Goal: Use online tool/utility

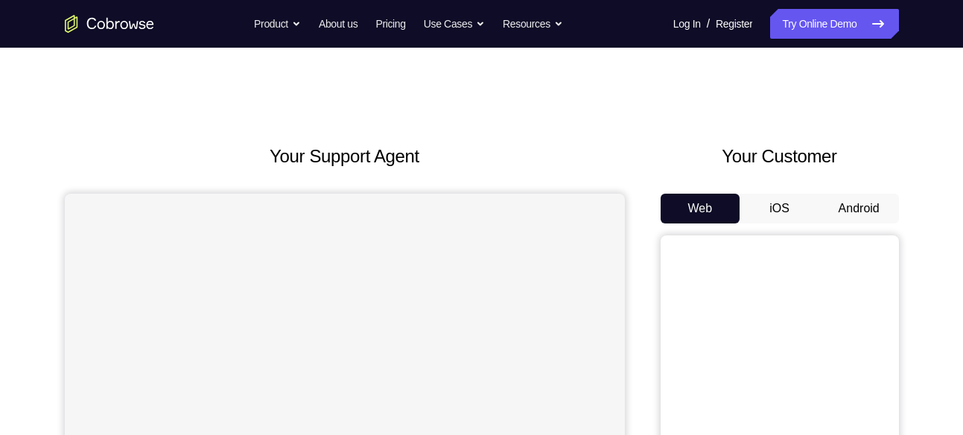
click at [853, 210] on button "Android" at bounding box center [859, 209] width 80 height 30
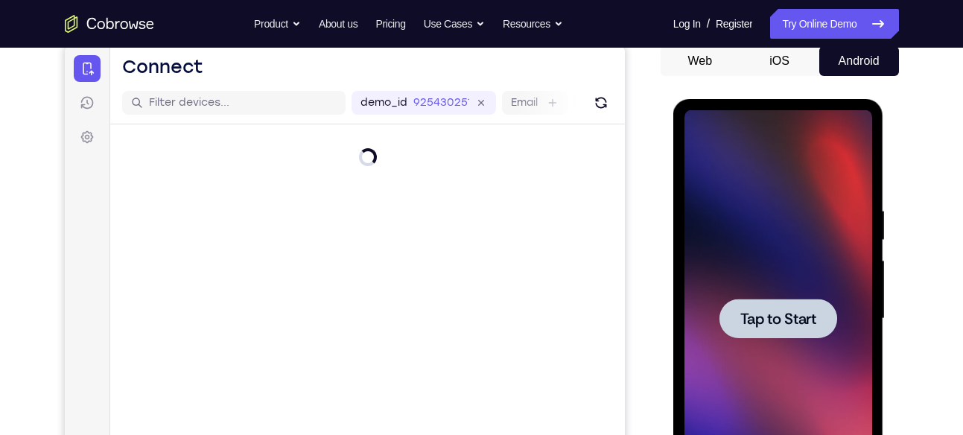
click at [801, 209] on div at bounding box center [778, 318] width 188 height 417
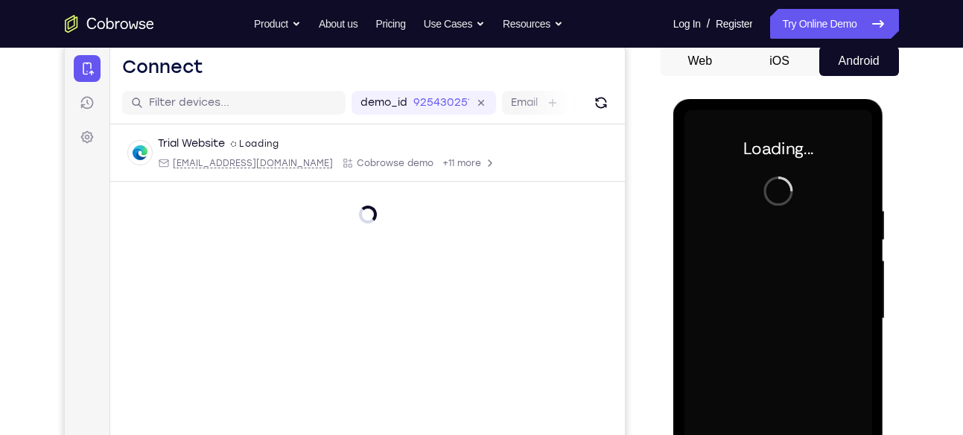
click at [801, 209] on div at bounding box center [778, 318] width 188 height 417
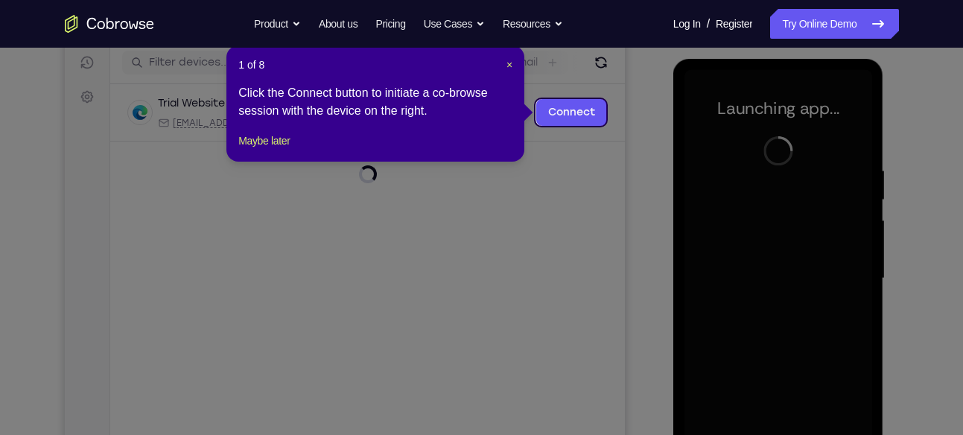
scroll to position [187, 0]
click at [503, 66] on header "1 of 8 ×" at bounding box center [375, 65] width 274 height 15
click at [506, 66] on span "×" at bounding box center [509, 66] width 6 height 12
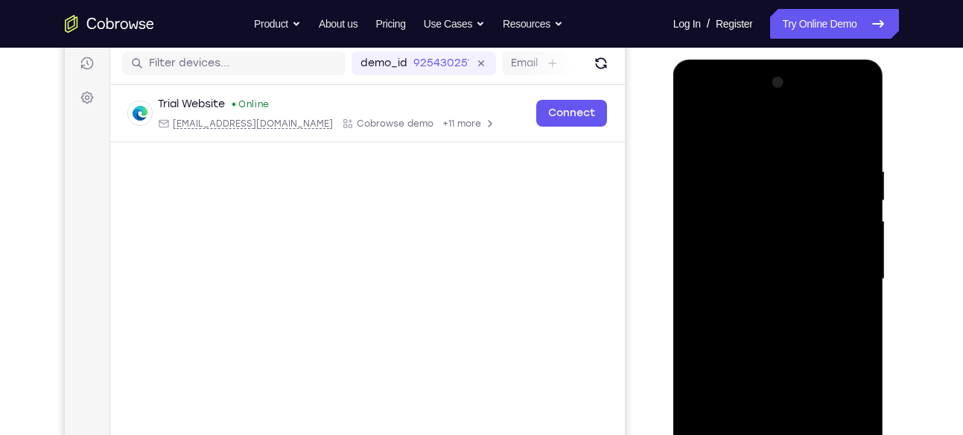
scroll to position [272, 0]
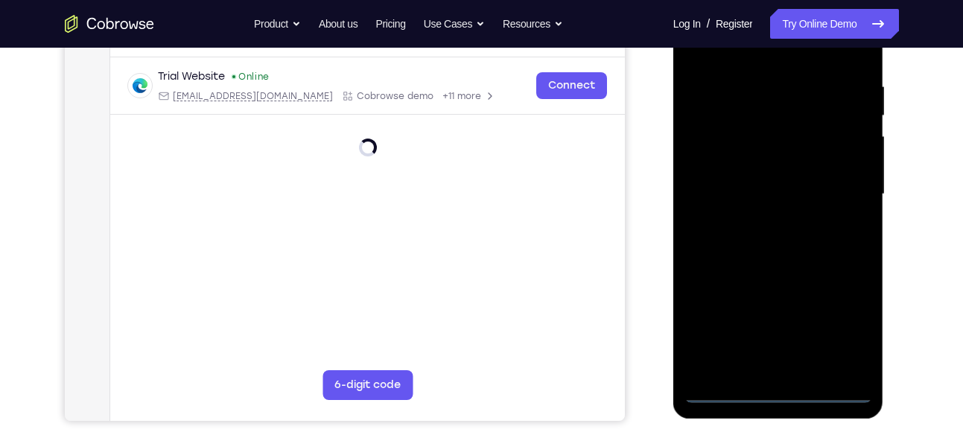
click at [766, 387] on div at bounding box center [778, 194] width 188 height 417
click at [843, 329] on div at bounding box center [778, 194] width 188 height 417
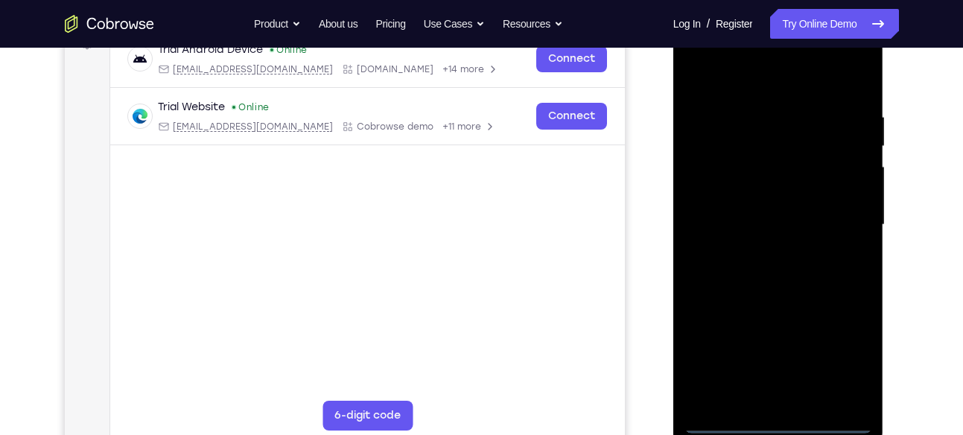
scroll to position [235, 0]
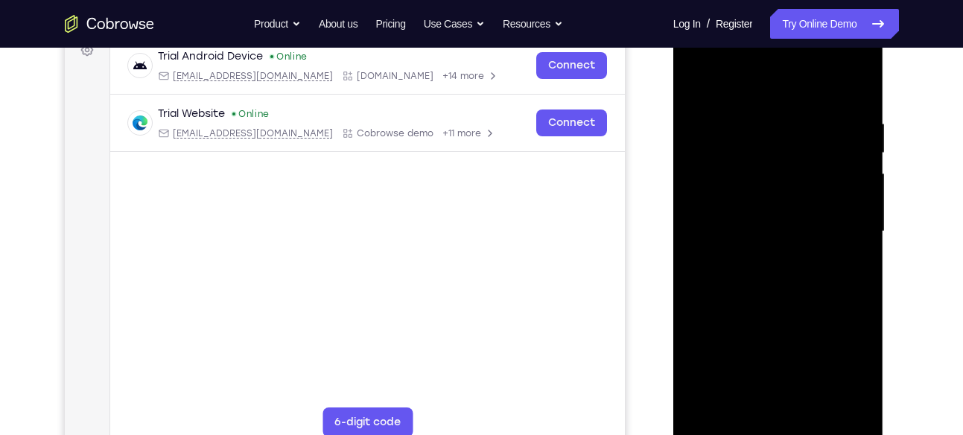
click at [750, 84] on div at bounding box center [778, 231] width 188 height 417
click at [838, 220] on div at bounding box center [778, 231] width 188 height 417
click at [763, 261] on div at bounding box center [778, 231] width 188 height 417
click at [745, 213] on div at bounding box center [778, 231] width 188 height 417
click at [738, 199] on div at bounding box center [778, 231] width 188 height 417
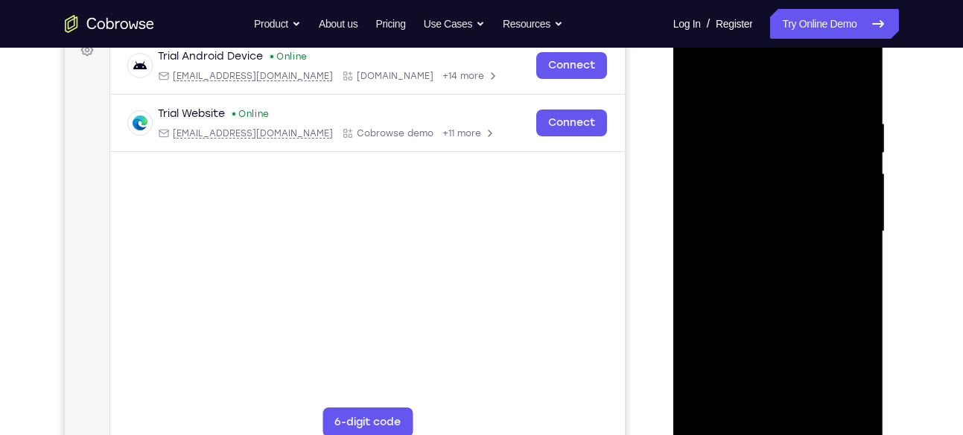
click at [786, 252] on div at bounding box center [778, 231] width 188 height 417
click at [736, 163] on div at bounding box center [778, 231] width 188 height 417
click at [738, 190] on div at bounding box center [778, 231] width 188 height 417
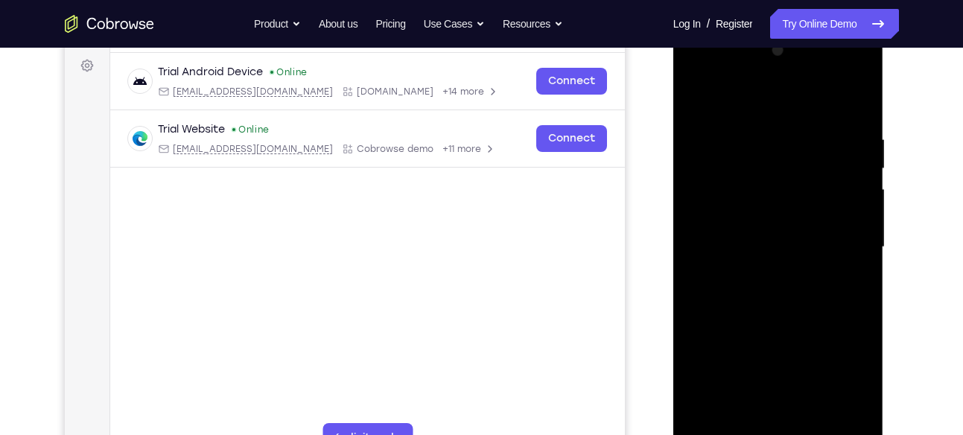
scroll to position [216, 0]
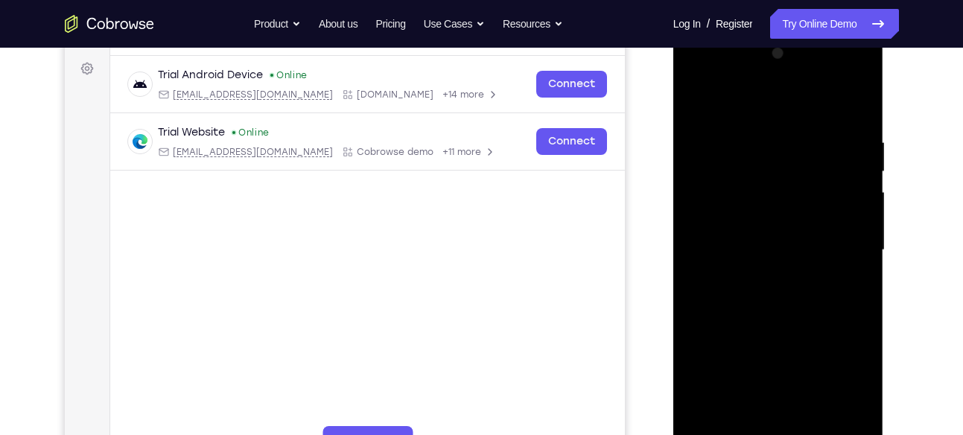
click at [699, 73] on div at bounding box center [778, 250] width 188 height 417
click at [845, 75] on div at bounding box center [778, 250] width 188 height 417
click at [734, 79] on div at bounding box center [778, 250] width 188 height 417
click at [760, 166] on div at bounding box center [778, 250] width 188 height 417
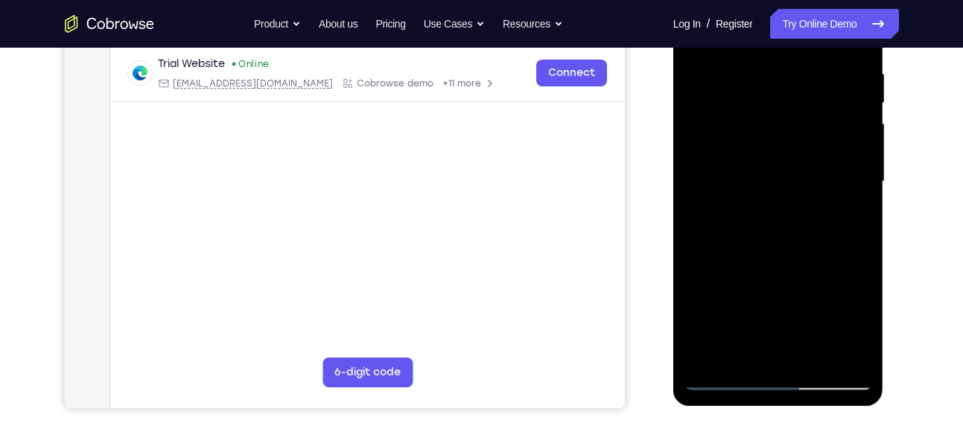
scroll to position [286, 0]
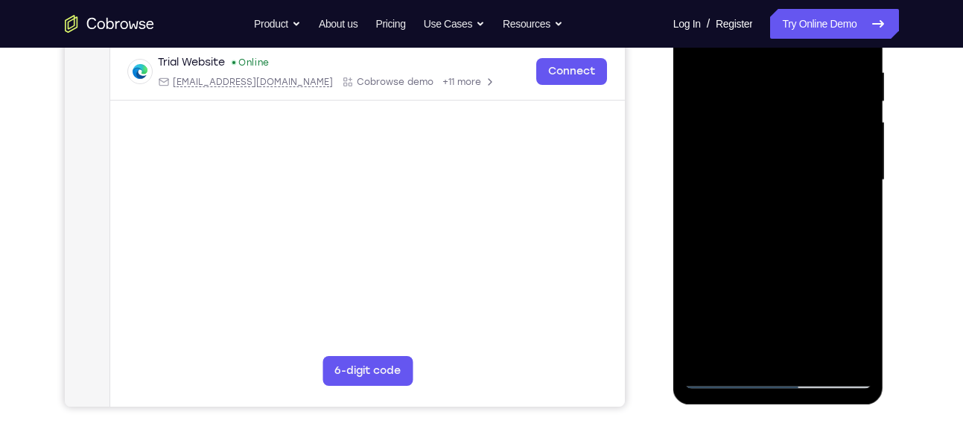
click at [779, 378] on div at bounding box center [778, 180] width 188 height 417
click at [840, 307] on div at bounding box center [778, 180] width 188 height 417
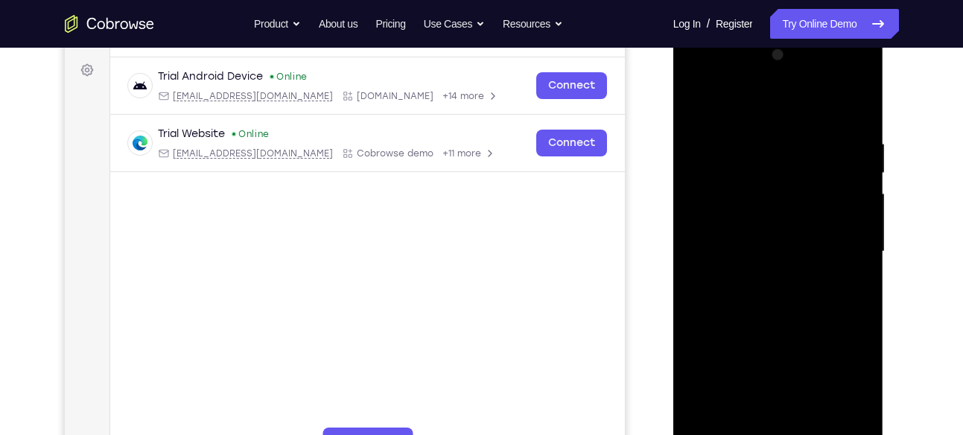
scroll to position [214, 0]
click at [699, 69] on div at bounding box center [778, 252] width 188 height 417
click at [712, 207] on div at bounding box center [778, 252] width 188 height 417
click at [765, 280] on div at bounding box center [778, 252] width 188 height 417
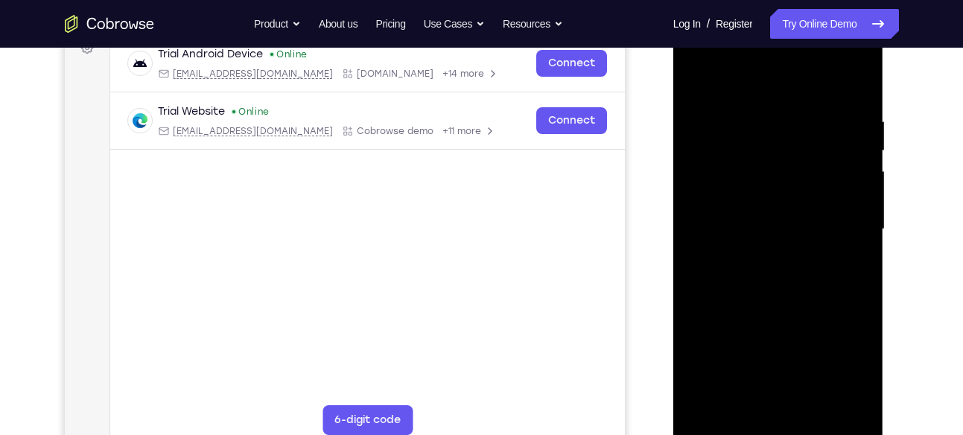
scroll to position [233, 0]
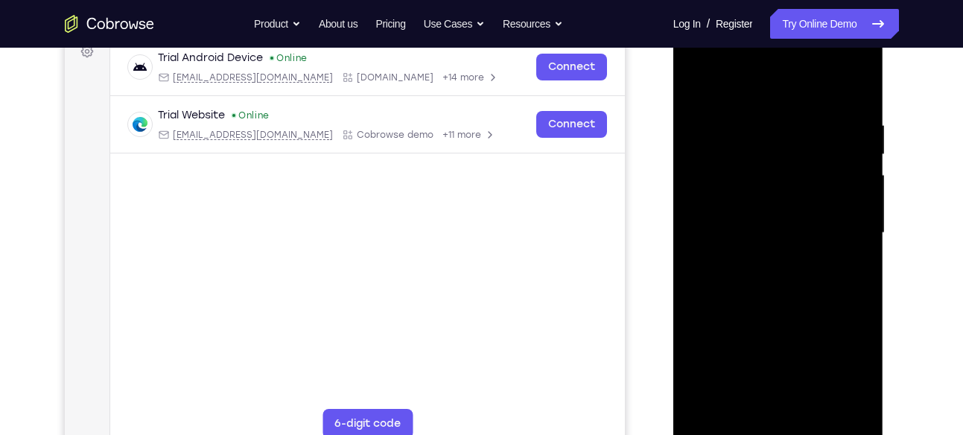
click at [757, 216] on div at bounding box center [778, 233] width 188 height 417
click at [742, 150] on div at bounding box center [778, 233] width 188 height 417
click at [731, 207] on div at bounding box center [778, 233] width 188 height 417
click at [765, 258] on div at bounding box center [778, 233] width 188 height 417
click at [754, 156] on div at bounding box center [778, 233] width 188 height 417
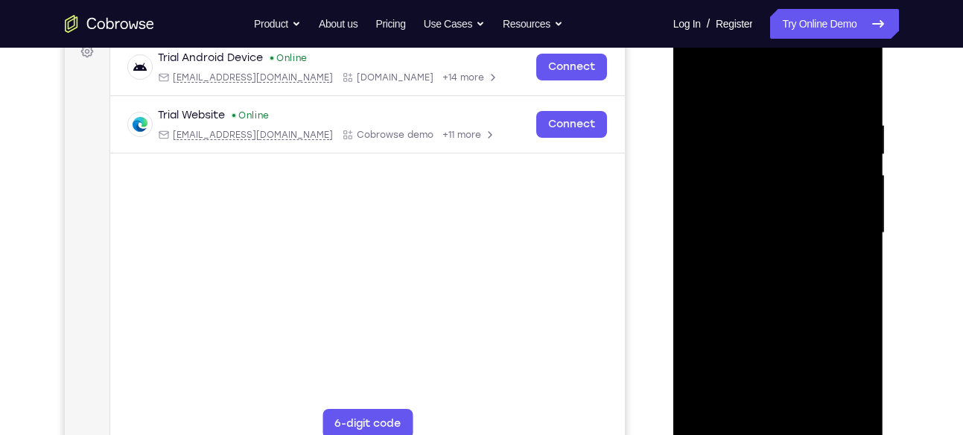
click at [742, 135] on div at bounding box center [778, 233] width 188 height 417
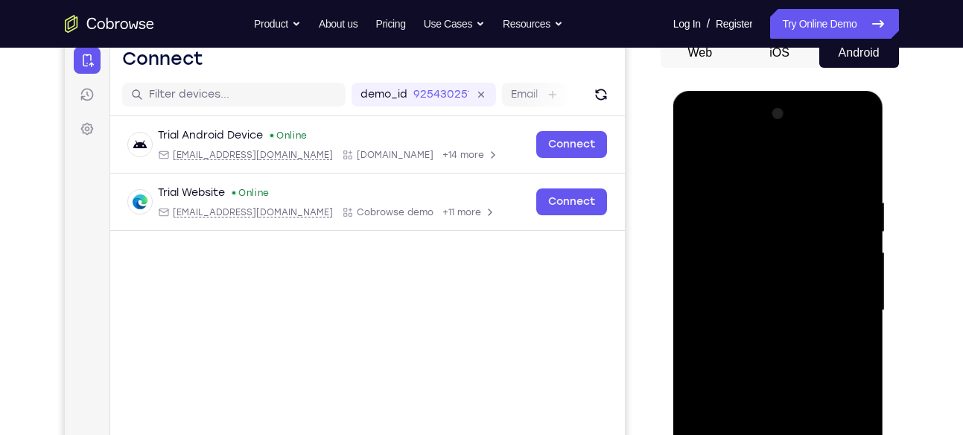
scroll to position [154, 0]
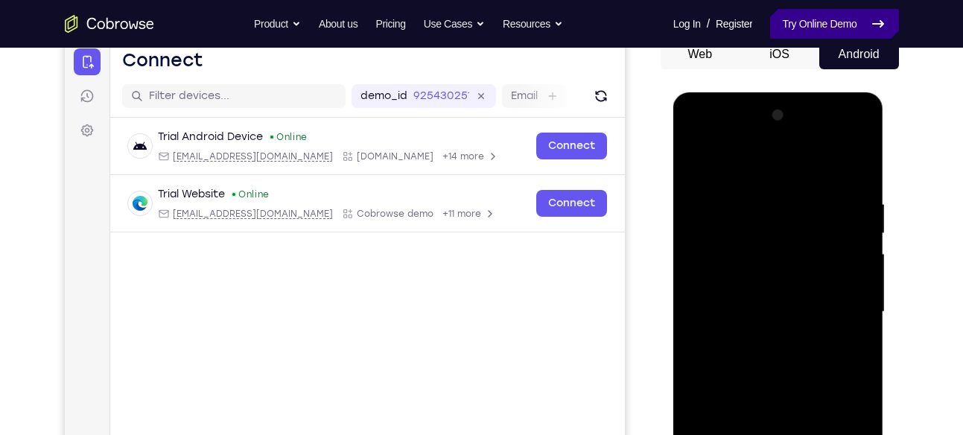
click at [807, 4] on nav "Go back Powerful, Flexible and Trustworthy. Avoid all extra friction for both A…" at bounding box center [481, 24] width 963 height 48
click at [801, 28] on link "Try Online Demo" at bounding box center [834, 24] width 128 height 30
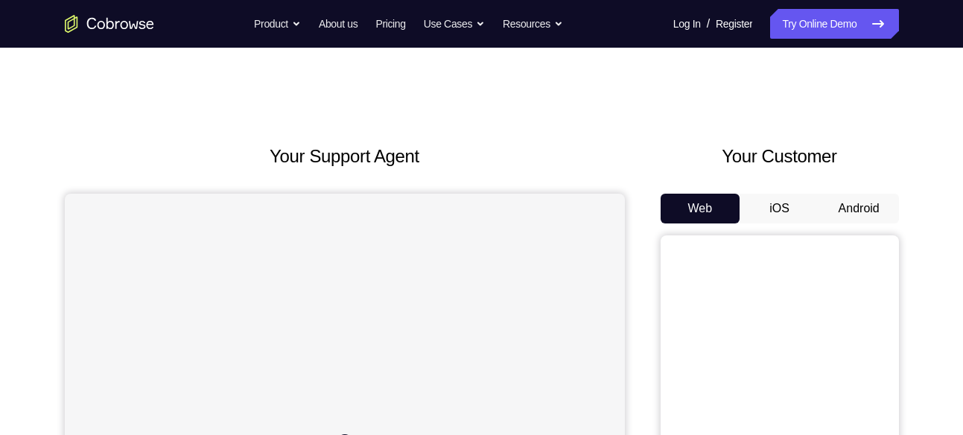
click at [840, 203] on button "Android" at bounding box center [859, 209] width 80 height 30
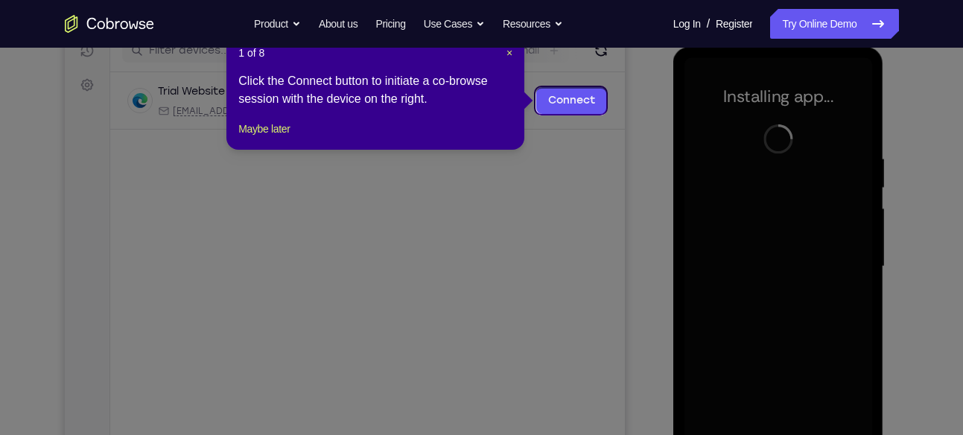
scroll to position [198, 0]
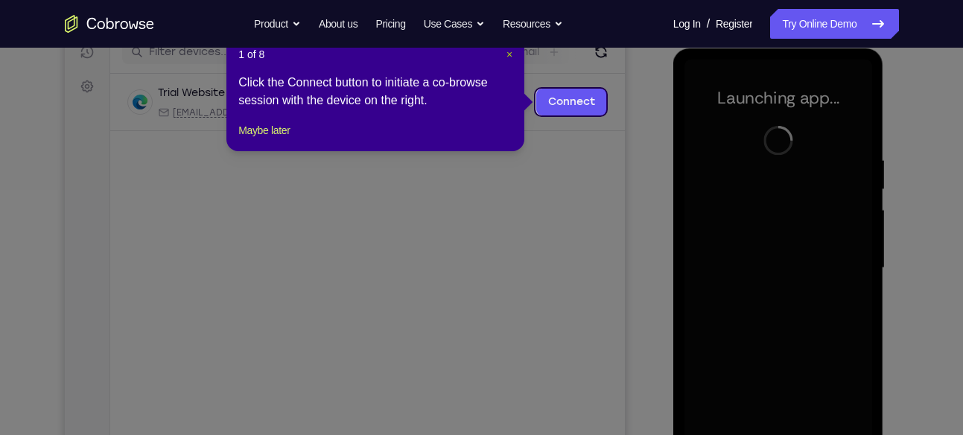
click at [507, 51] on span "×" at bounding box center [509, 54] width 6 height 12
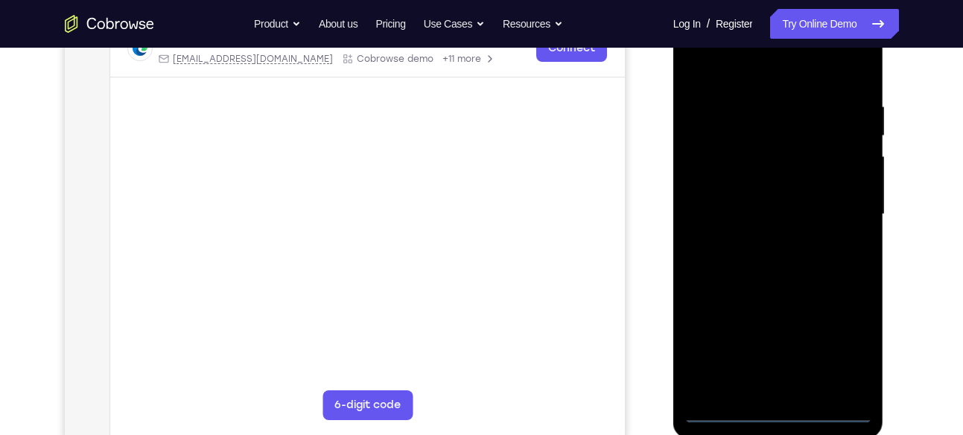
scroll to position [252, 0]
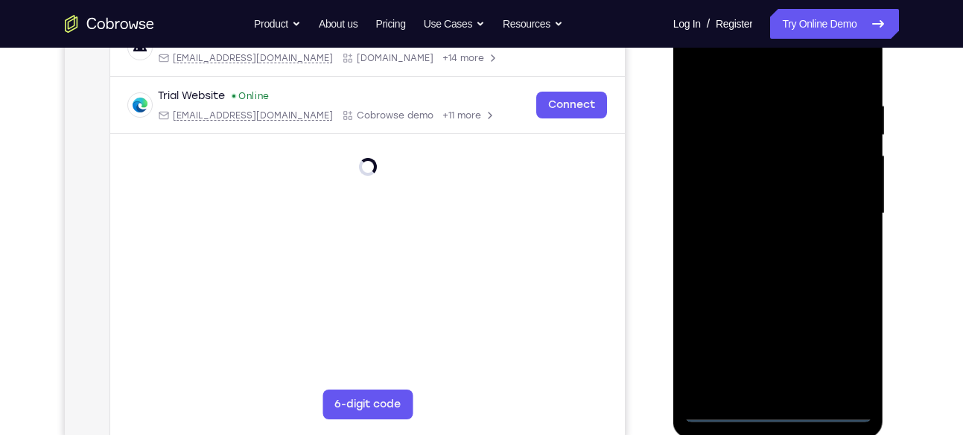
click at [773, 407] on div at bounding box center [778, 213] width 188 height 417
click at [758, 390] on div at bounding box center [778, 213] width 188 height 417
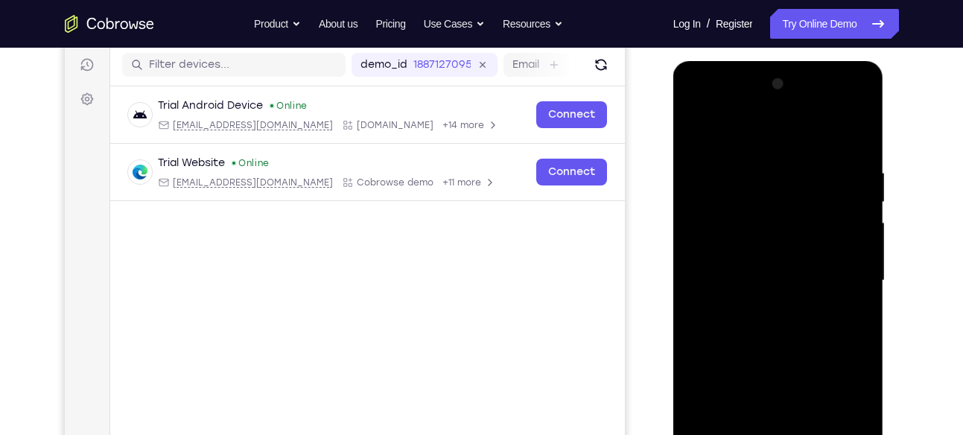
scroll to position [185, 0]
click at [849, 113] on div at bounding box center [778, 281] width 188 height 417
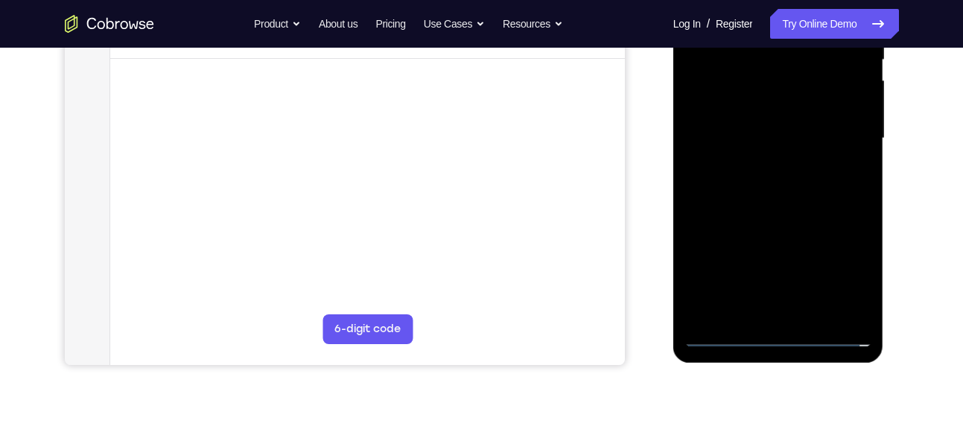
scroll to position [328, 0]
click at [719, 339] on div at bounding box center [778, 137] width 188 height 417
click at [719, 328] on div at bounding box center [778, 137] width 188 height 417
click at [722, 335] on div at bounding box center [778, 137] width 188 height 417
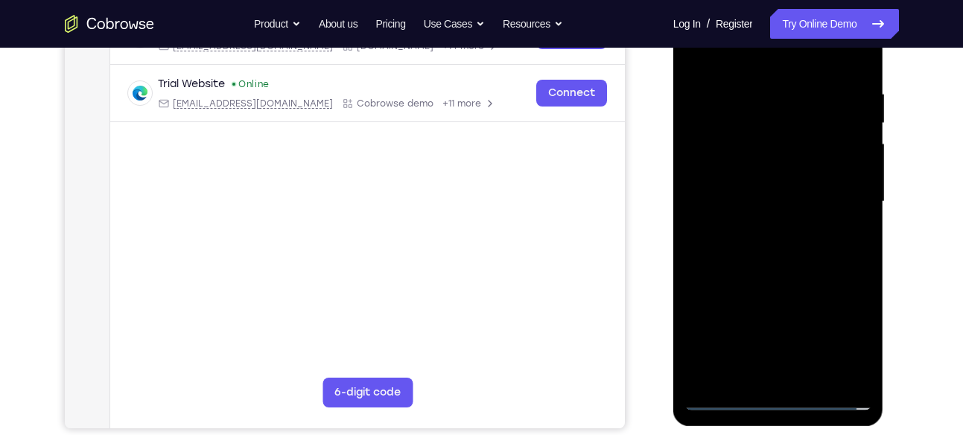
scroll to position [256, 0]
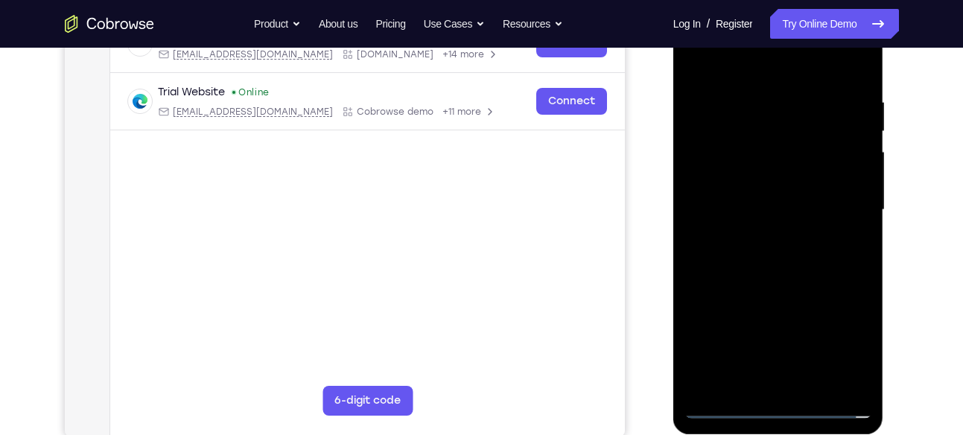
click at [842, 346] on div at bounding box center [778, 209] width 188 height 417
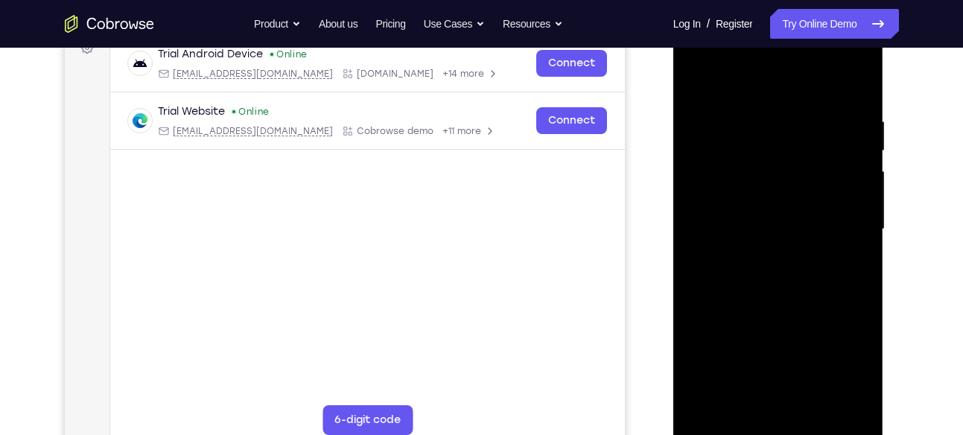
click at [719, 87] on div at bounding box center [778, 229] width 188 height 417
click at [835, 221] on div at bounding box center [778, 229] width 188 height 417
click at [761, 255] on div at bounding box center [778, 229] width 188 height 417
click at [769, 212] on div at bounding box center [778, 229] width 188 height 417
click at [779, 255] on div at bounding box center [778, 229] width 188 height 417
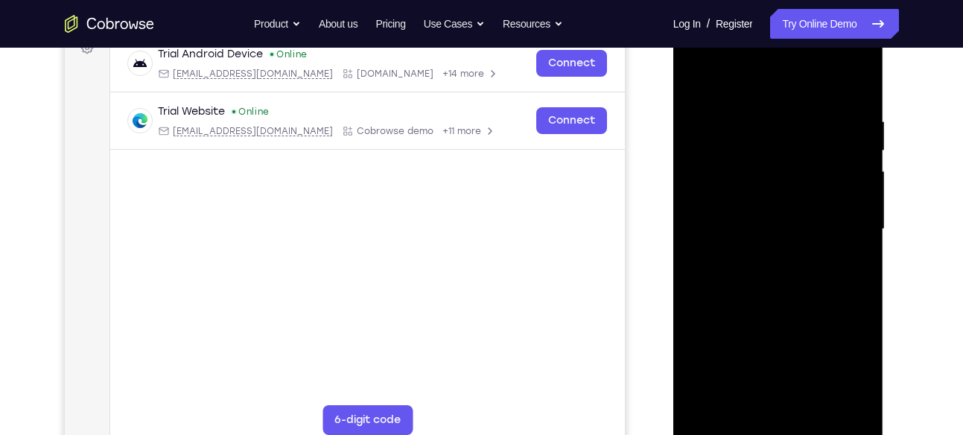
click at [738, 159] on div at bounding box center [778, 229] width 188 height 417
click at [743, 196] on div at bounding box center [778, 229] width 188 height 417
click at [791, 212] on div at bounding box center [778, 229] width 188 height 417
click at [801, 293] on div at bounding box center [778, 229] width 188 height 417
click at [740, 407] on div at bounding box center [778, 229] width 188 height 417
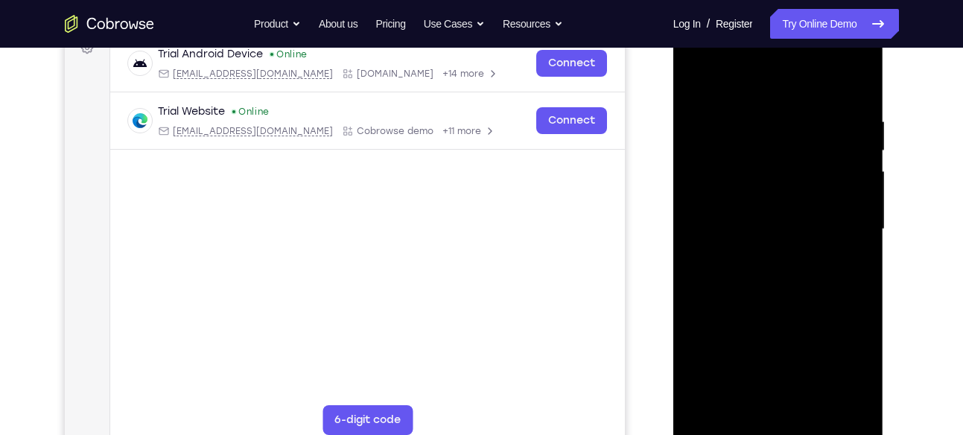
click at [765, 81] on div at bounding box center [778, 229] width 188 height 417
click at [792, 146] on div at bounding box center [778, 229] width 188 height 417
click at [699, 83] on div at bounding box center [778, 229] width 188 height 417
drag, startPoint x: 772, startPoint y: 187, endPoint x: 788, endPoint y: 118, distance: 70.4
click at [788, 118] on div at bounding box center [778, 229] width 188 height 417
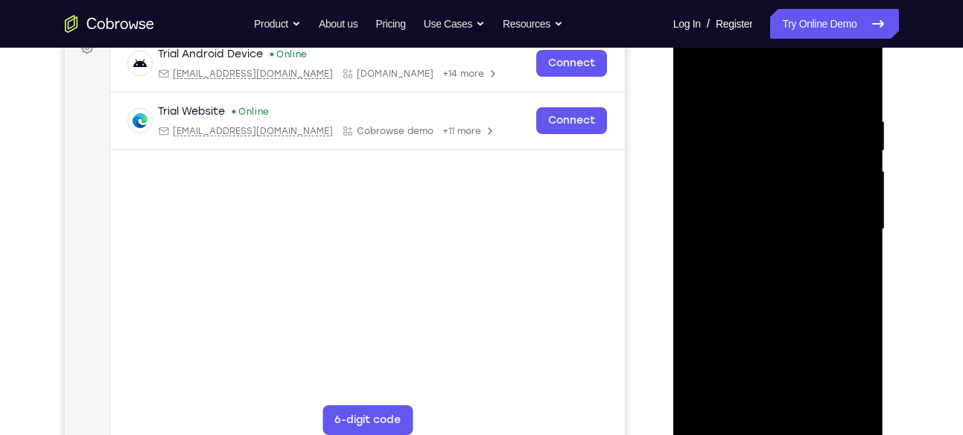
click at [851, 76] on div at bounding box center [778, 229] width 188 height 417
click at [815, 404] on div at bounding box center [778, 229] width 188 height 417
click at [773, 302] on div at bounding box center [778, 229] width 188 height 417
drag, startPoint x: 831, startPoint y: 162, endPoint x: 684, endPoint y: 175, distance: 147.3
click at [684, 175] on div at bounding box center [778, 229] width 188 height 417
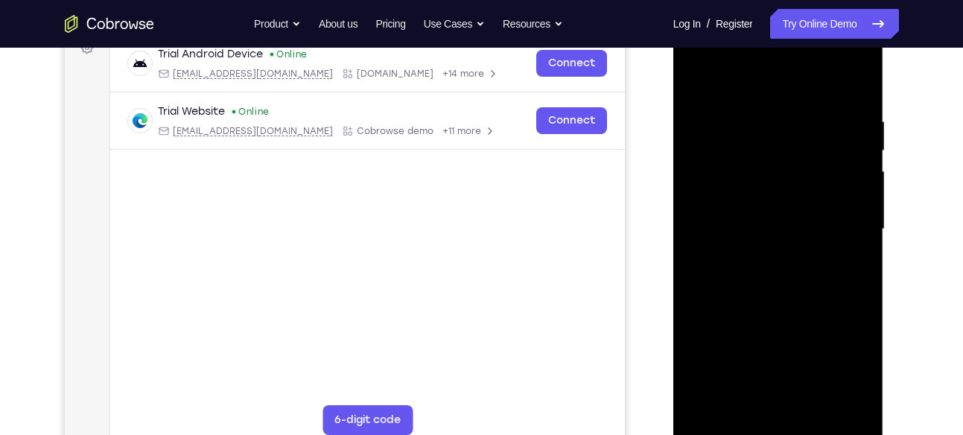
drag, startPoint x: 833, startPoint y: 159, endPoint x: 709, endPoint y: 174, distance: 125.2
click at [709, 174] on div at bounding box center [778, 229] width 188 height 417
drag, startPoint x: 805, startPoint y: 302, endPoint x: 810, endPoint y: 136, distance: 166.2
click at [810, 136] on div at bounding box center [778, 229] width 188 height 417
drag, startPoint x: 827, startPoint y: 318, endPoint x: 850, endPoint y: 177, distance: 142.5
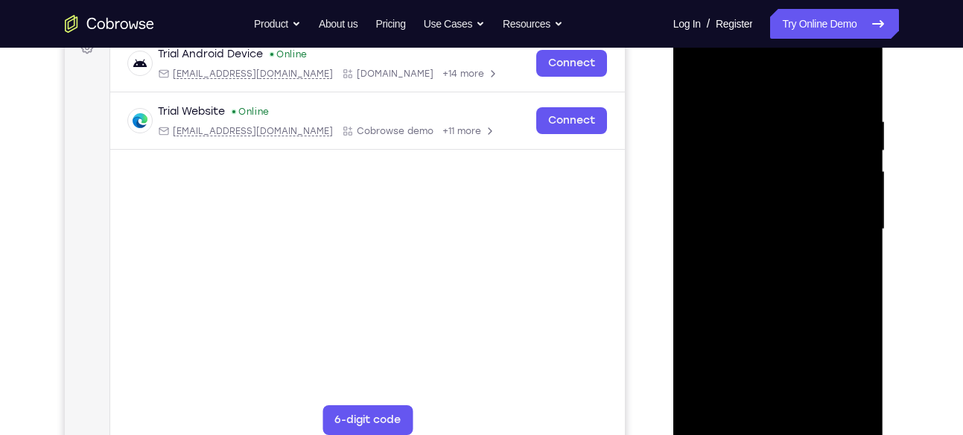
click at [850, 177] on div at bounding box center [778, 229] width 188 height 417
drag, startPoint x: 830, startPoint y: 325, endPoint x: 838, endPoint y: 200, distance: 124.6
click at [838, 200] on div at bounding box center [778, 229] width 188 height 417
drag, startPoint x: 818, startPoint y: 374, endPoint x: 819, endPoint y: 252, distance: 122.1
click at [819, 252] on div at bounding box center [778, 229] width 188 height 417
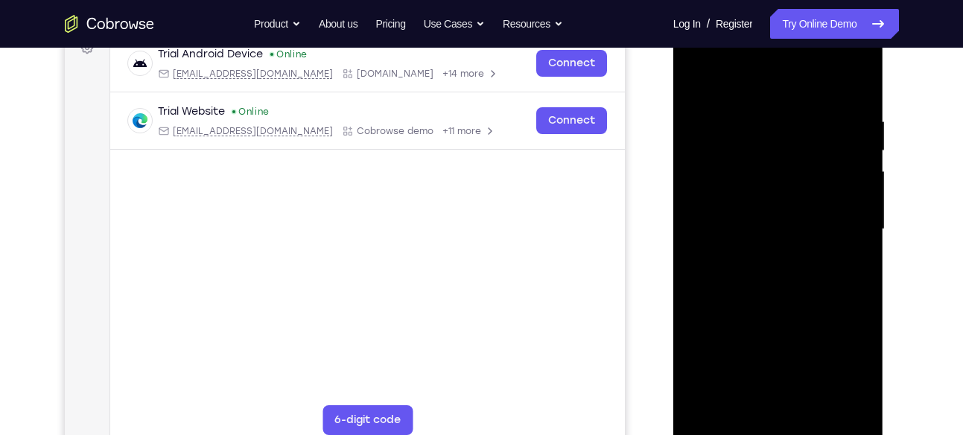
drag, startPoint x: 806, startPoint y: 357, endPoint x: 818, endPoint y: 235, distance: 123.5
click at [818, 235] on div at bounding box center [778, 229] width 188 height 417
click at [772, 216] on div at bounding box center [778, 229] width 188 height 417
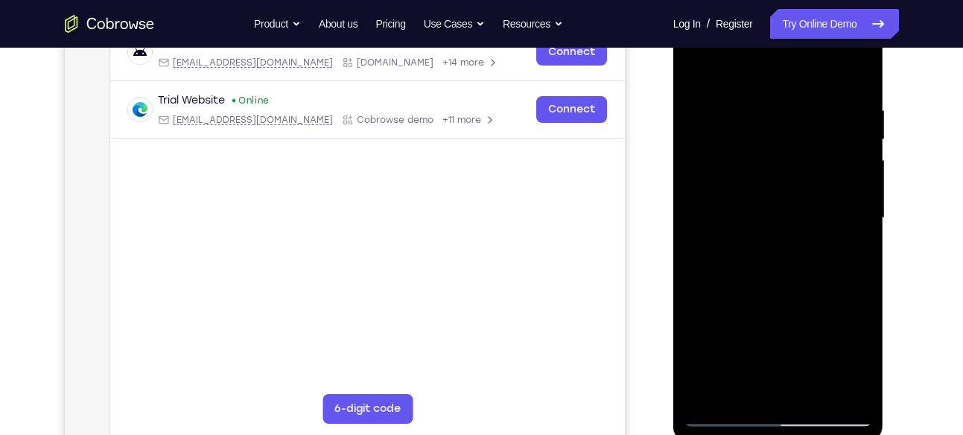
scroll to position [252, 0]
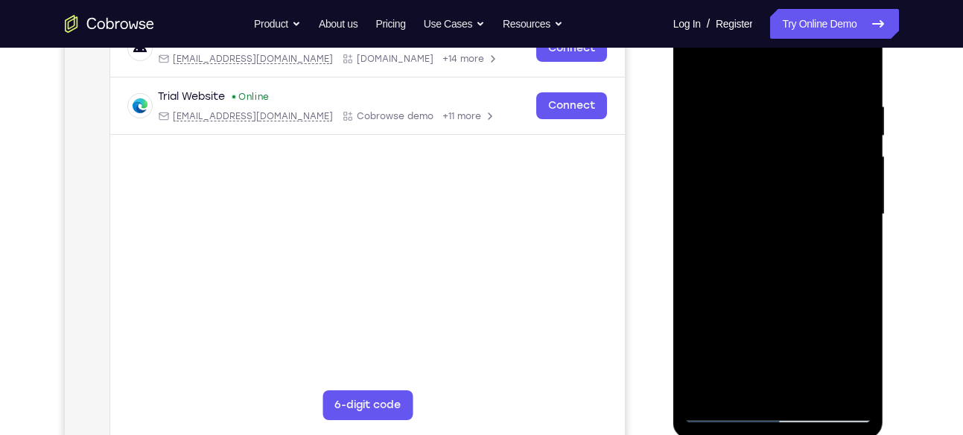
click at [723, 416] on div at bounding box center [778, 214] width 188 height 417
drag, startPoint x: 775, startPoint y: 354, endPoint x: 781, endPoint y: 272, distance: 82.2
click at [781, 272] on div at bounding box center [778, 214] width 188 height 417
drag, startPoint x: 780, startPoint y: 334, endPoint x: 776, endPoint y: 207, distance: 127.4
click at [776, 207] on div at bounding box center [778, 214] width 188 height 417
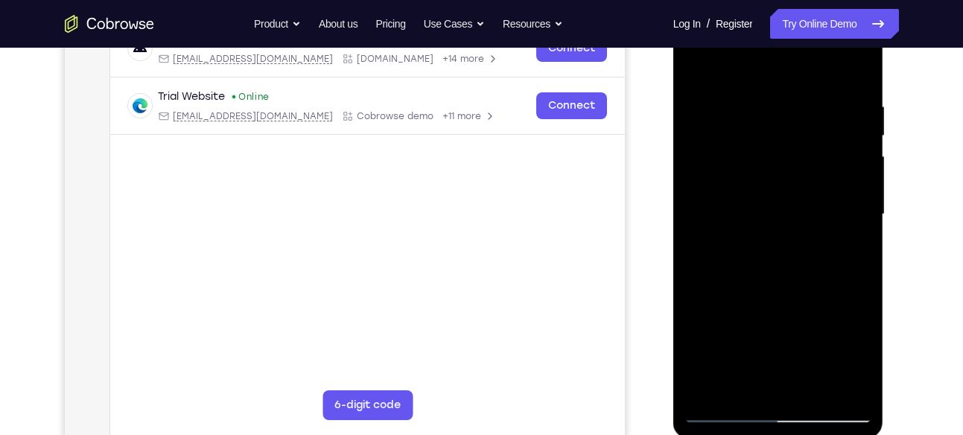
drag, startPoint x: 781, startPoint y: 319, endPoint x: 783, endPoint y: 200, distance: 119.2
click at [783, 200] on div at bounding box center [778, 214] width 188 height 417
drag, startPoint x: 780, startPoint y: 325, endPoint x: 792, endPoint y: 198, distance: 127.9
click at [792, 198] on div at bounding box center [778, 214] width 188 height 417
drag, startPoint x: 781, startPoint y: 306, endPoint x: 796, endPoint y: 197, distance: 109.7
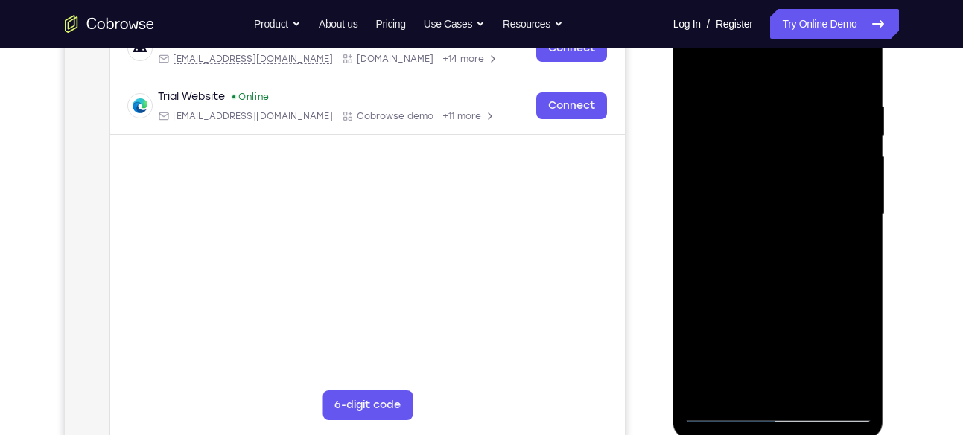
click at [796, 197] on div at bounding box center [778, 214] width 188 height 417
drag, startPoint x: 773, startPoint y: 256, endPoint x: 760, endPoint y: 319, distance: 63.8
click at [760, 319] on div at bounding box center [778, 214] width 188 height 417
click at [731, 250] on div at bounding box center [778, 214] width 188 height 417
click at [736, 71] on div at bounding box center [778, 214] width 188 height 417
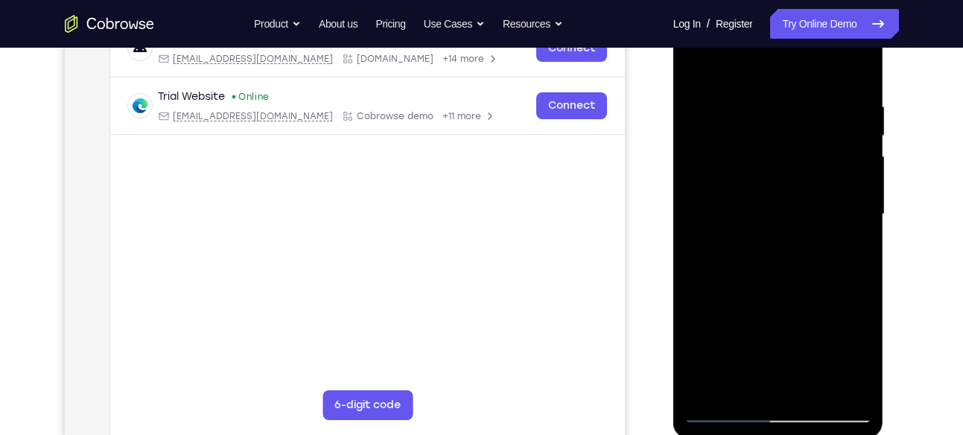
drag, startPoint x: 731, startPoint y: 169, endPoint x: 746, endPoint y: 246, distance: 78.1
click at [746, 246] on div at bounding box center [778, 214] width 188 height 417
click at [836, 227] on div at bounding box center [778, 214] width 188 height 417
click at [693, 63] on div at bounding box center [778, 214] width 188 height 417
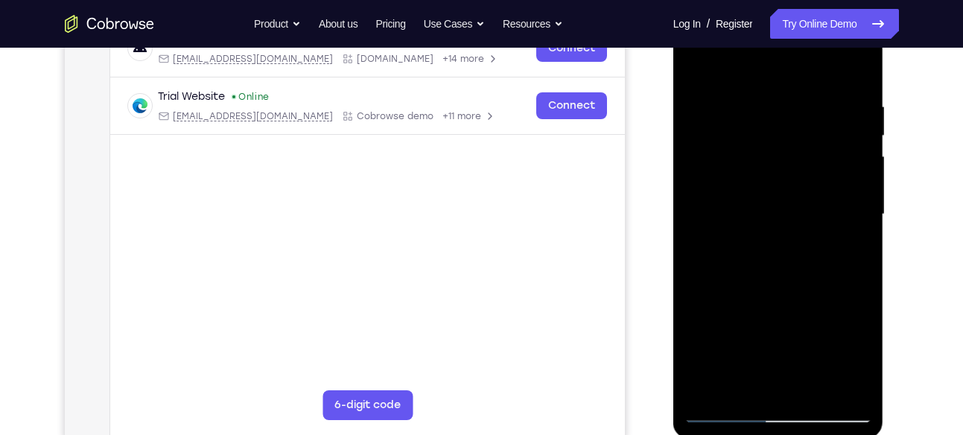
click at [693, 63] on div at bounding box center [778, 214] width 188 height 417
drag, startPoint x: 839, startPoint y: 146, endPoint x: 713, endPoint y: 157, distance: 126.4
click at [713, 157] on div at bounding box center [778, 214] width 188 height 417
drag, startPoint x: 835, startPoint y: 141, endPoint x: 687, endPoint y: 126, distance: 149.0
click at [687, 126] on div at bounding box center [778, 214] width 188 height 417
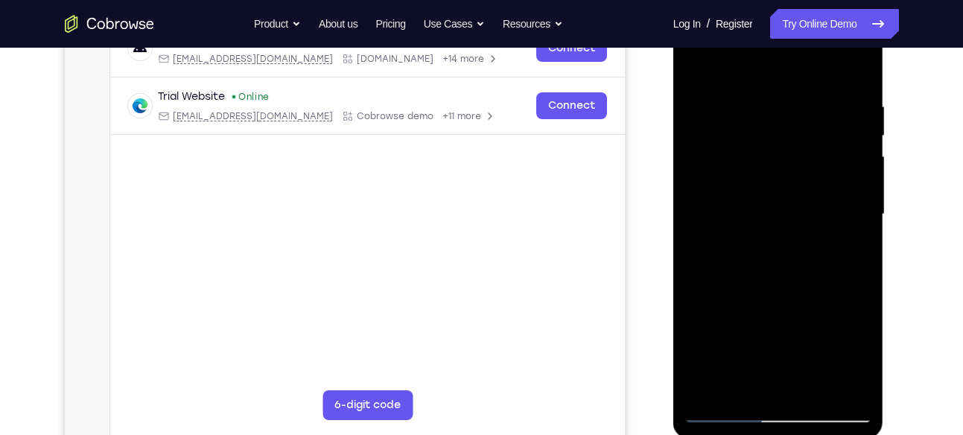
click at [694, 62] on div at bounding box center [778, 214] width 188 height 417
click at [719, 194] on div at bounding box center [778, 214] width 188 height 417
click at [763, 92] on div at bounding box center [778, 214] width 188 height 417
click at [853, 66] on div at bounding box center [778, 214] width 188 height 417
click at [805, 390] on div at bounding box center [778, 214] width 188 height 417
